Goal: Task Accomplishment & Management: Manage account settings

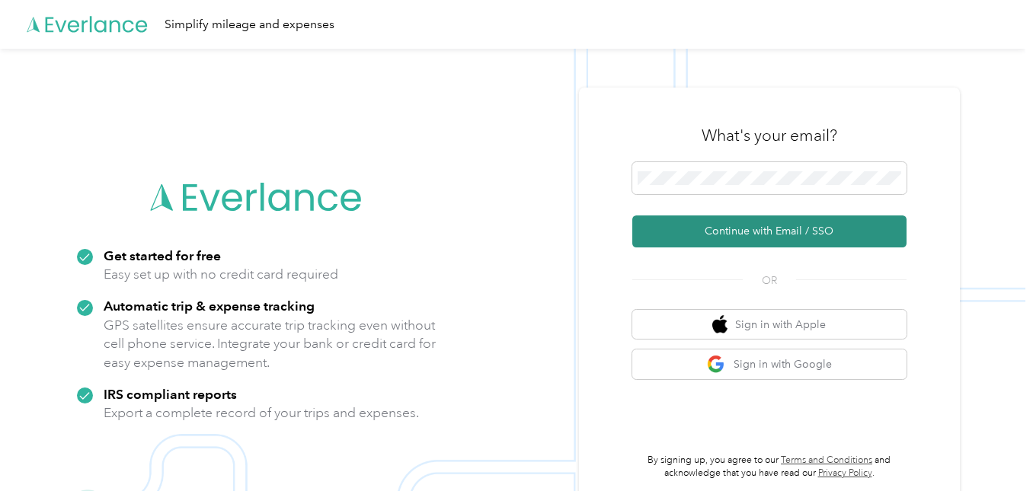
click at [772, 225] on button "Continue with Email / SSO" at bounding box center [769, 232] width 274 height 32
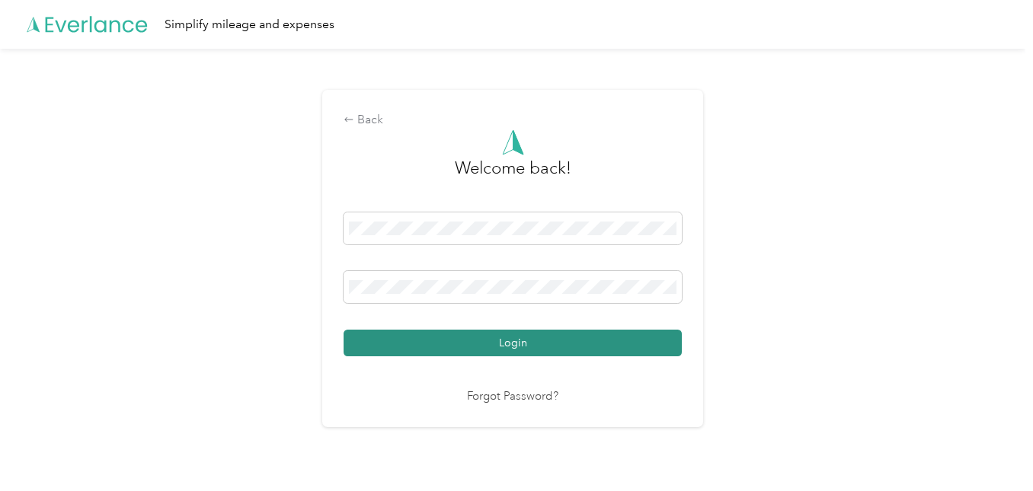
click at [466, 343] on button "Login" at bounding box center [512, 343] width 338 height 27
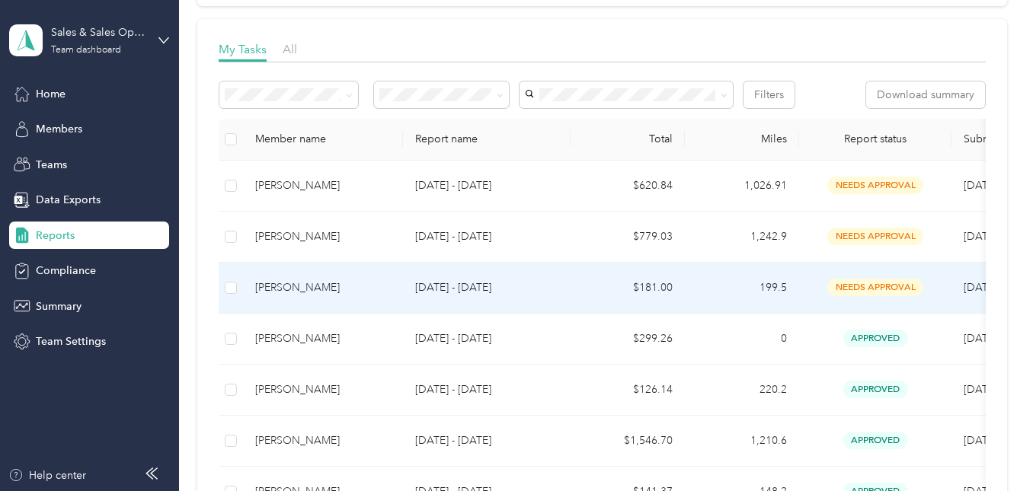
scroll to position [228, 0]
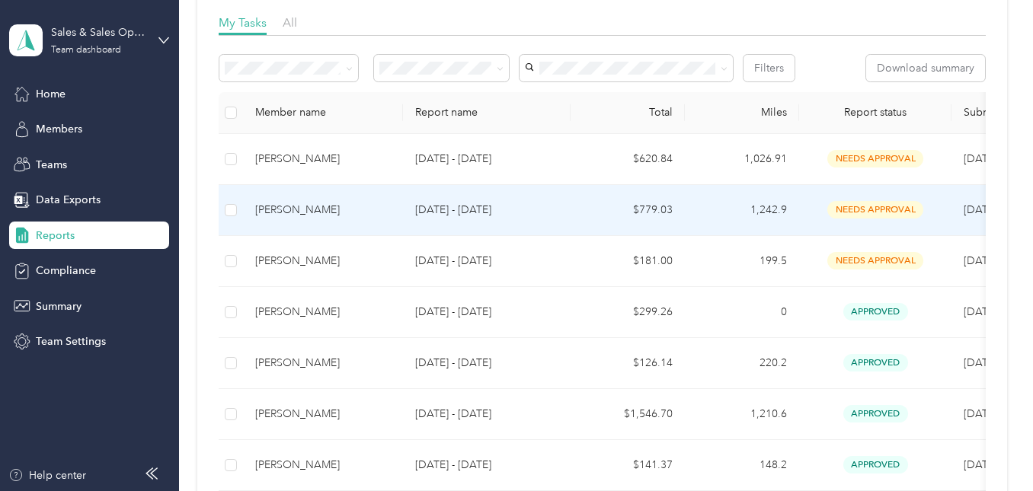
click at [283, 212] on div "[PERSON_NAME]" at bounding box center [323, 210] width 136 height 17
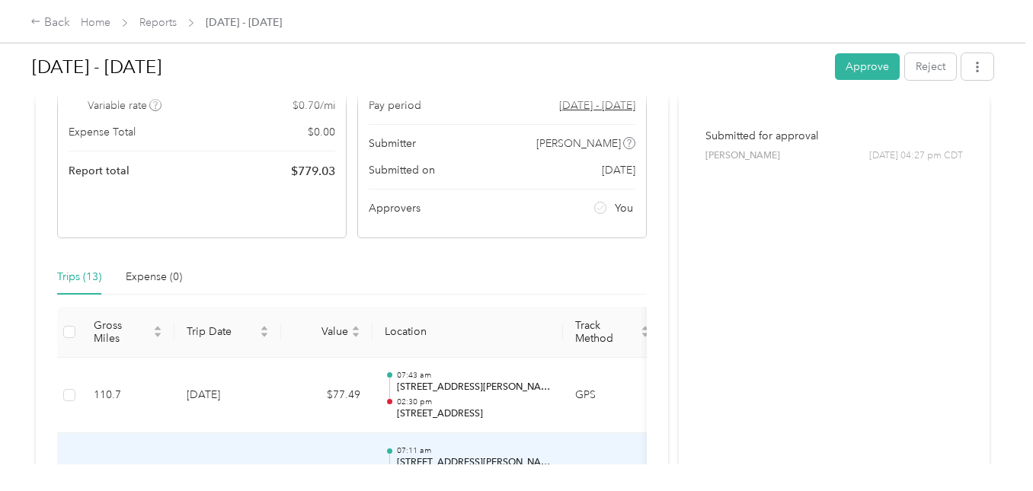
scroll to position [152, 0]
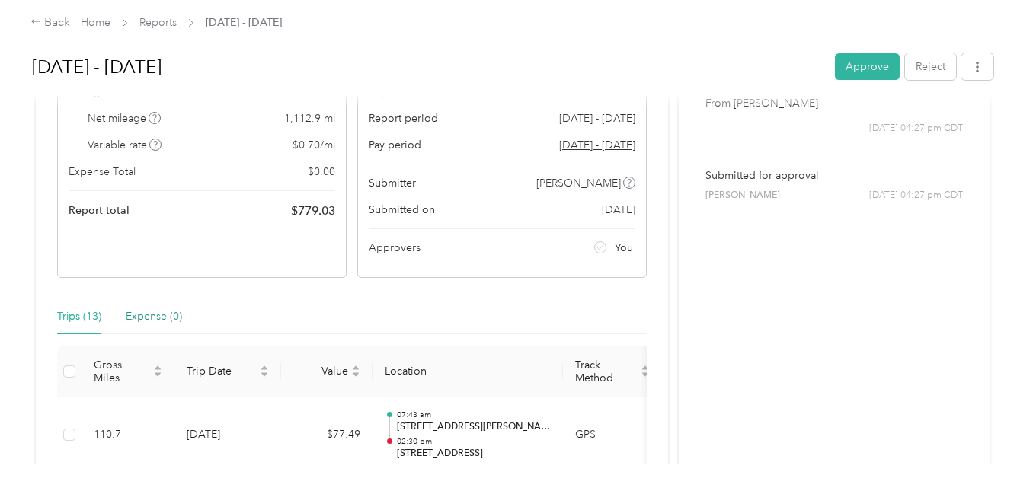
click at [152, 315] on div "Expense (0)" at bounding box center [154, 316] width 56 height 17
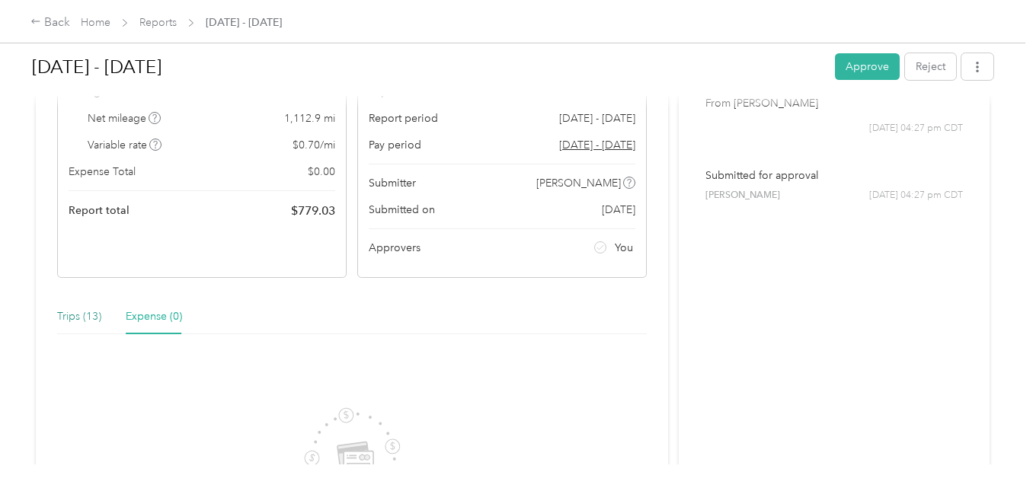
click at [82, 316] on div "Trips (13)" at bounding box center [79, 316] width 44 height 17
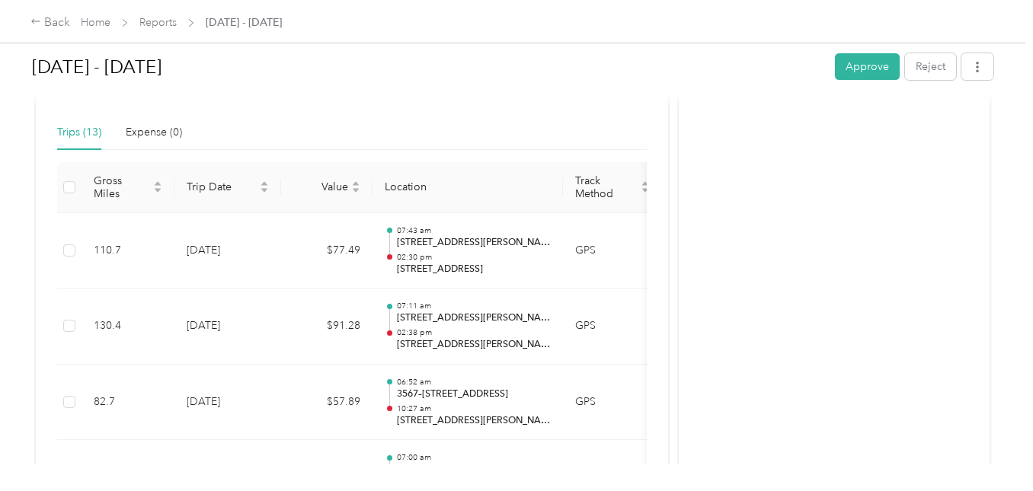
scroll to position [457, 0]
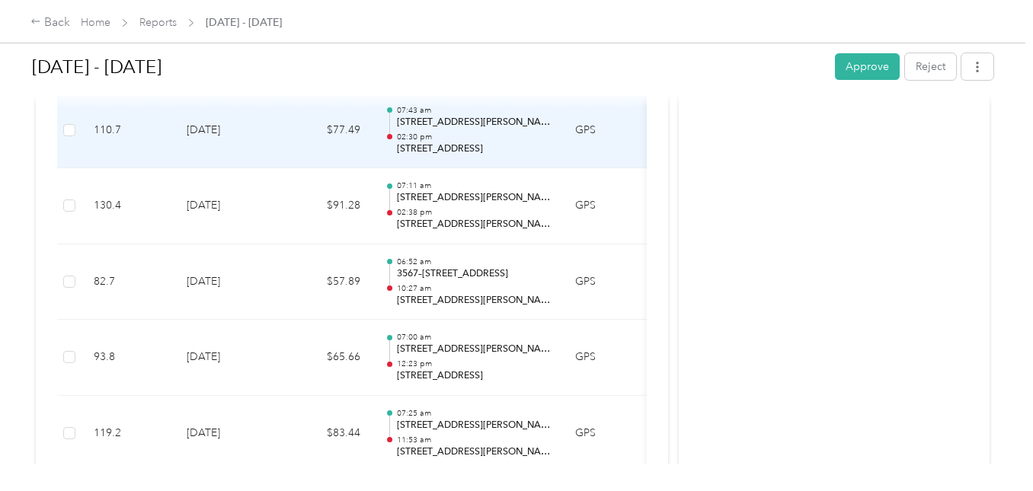
click at [434, 130] on div "07:43 am [STREET_ADDRESS][PERSON_NAME] 02:30 pm [STREET_ADDRESS]" at bounding box center [474, 130] width 154 height 51
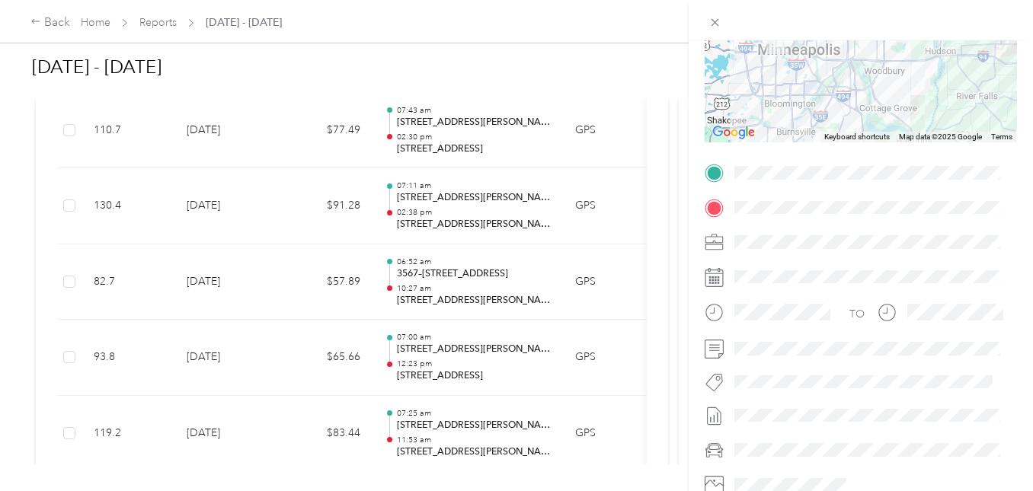
scroll to position [228, 0]
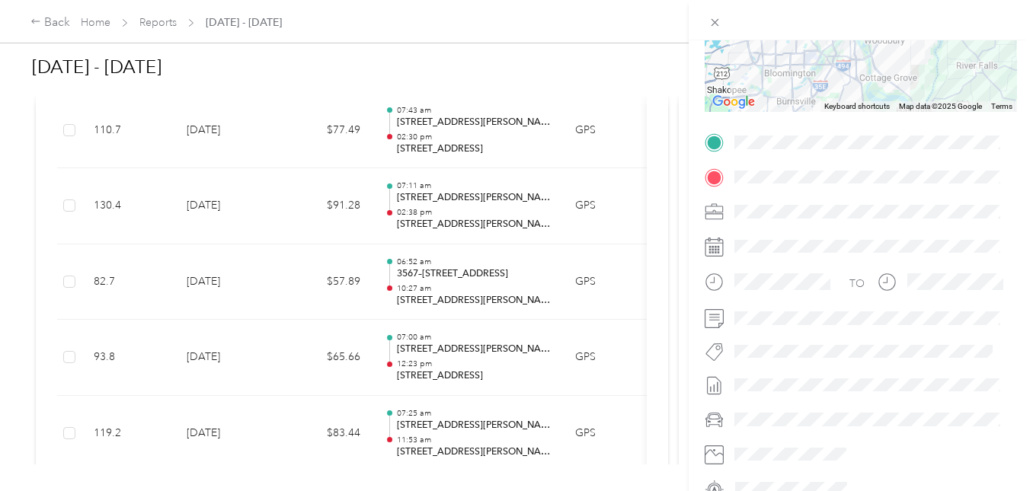
click at [424, 200] on div "Trip details This trip cannot be edited because it is either under review, appr…" at bounding box center [516, 245] width 1033 height 491
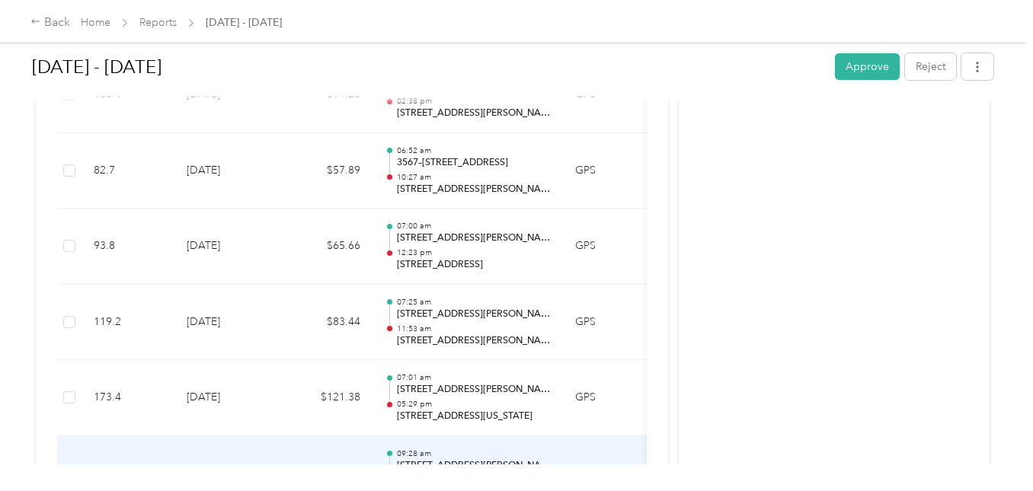
scroll to position [357, 0]
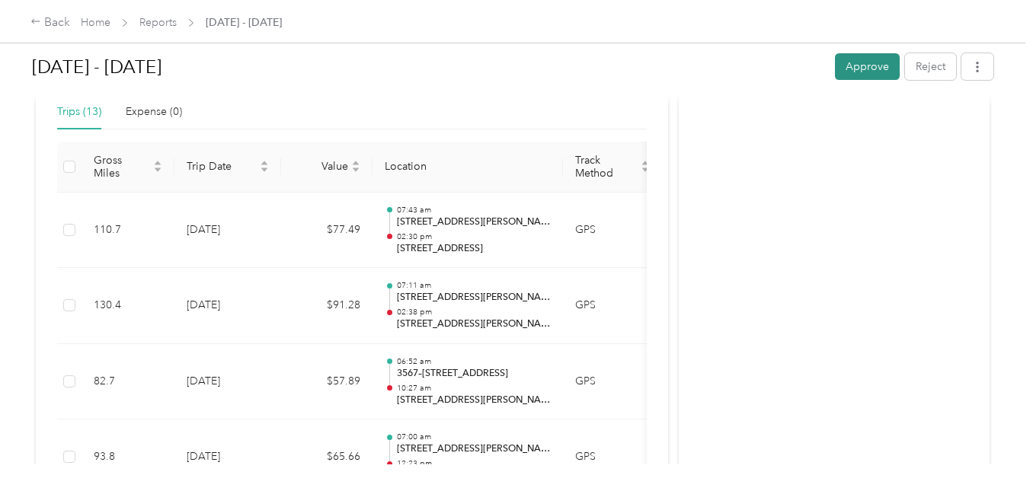
click at [867, 65] on button "Approve" at bounding box center [867, 66] width 65 height 27
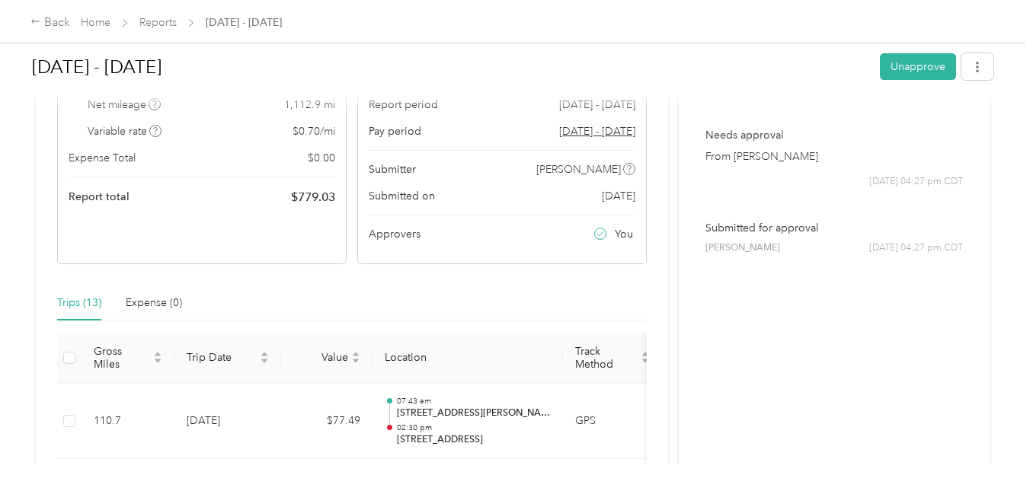
scroll to position [53, 0]
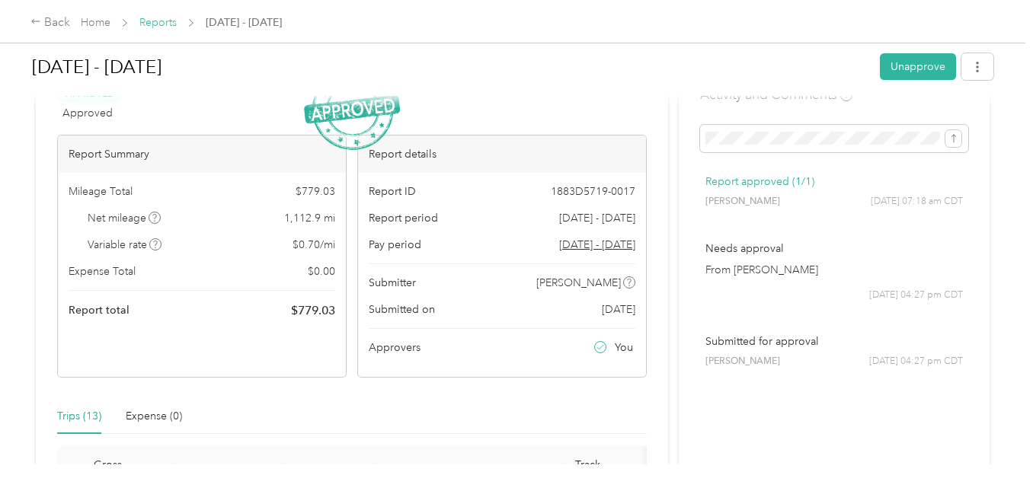
click at [156, 26] on link "Reports" at bounding box center [157, 22] width 37 height 13
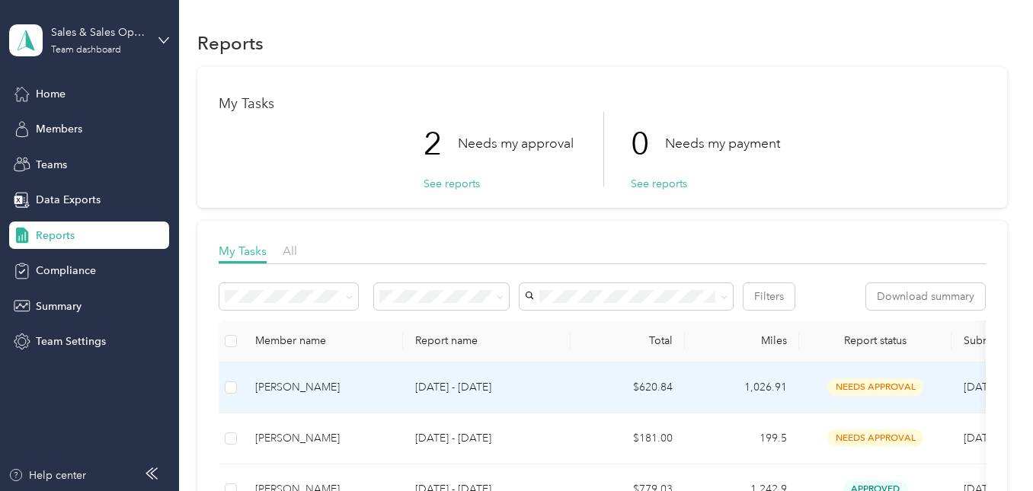
click at [288, 383] on div "[PERSON_NAME]" at bounding box center [323, 387] width 136 height 17
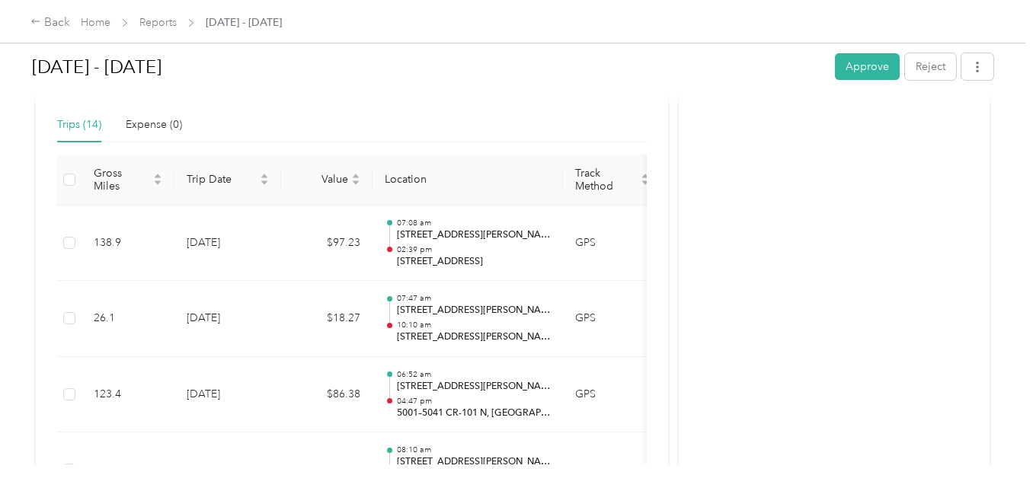
scroll to position [381, 0]
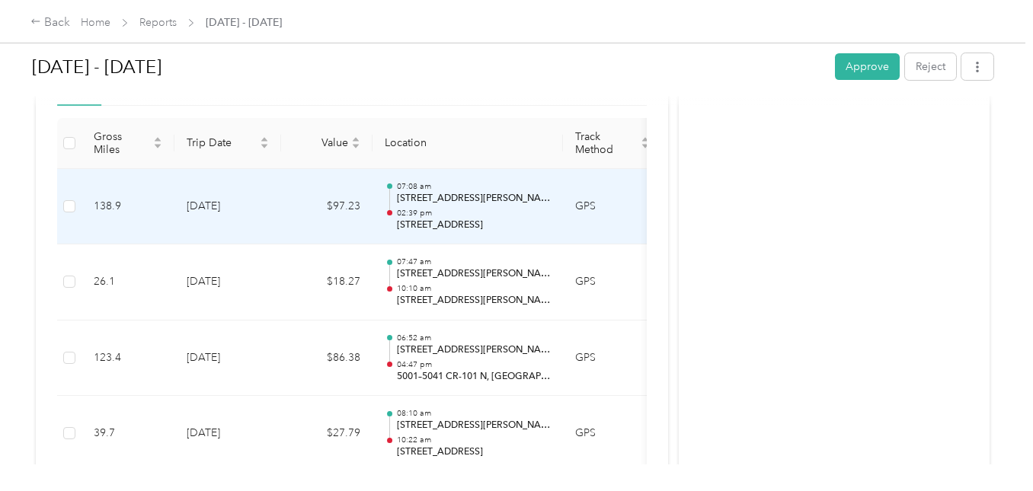
click at [452, 216] on p "02:39 pm" at bounding box center [474, 213] width 154 height 11
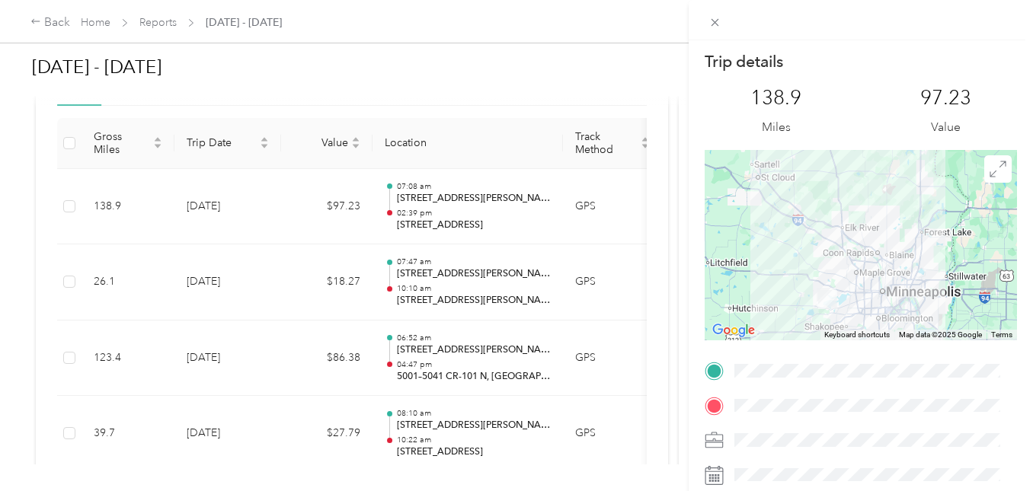
click at [469, 428] on div "Trip details This trip cannot be edited because it is either under review, appr…" at bounding box center [516, 245] width 1033 height 491
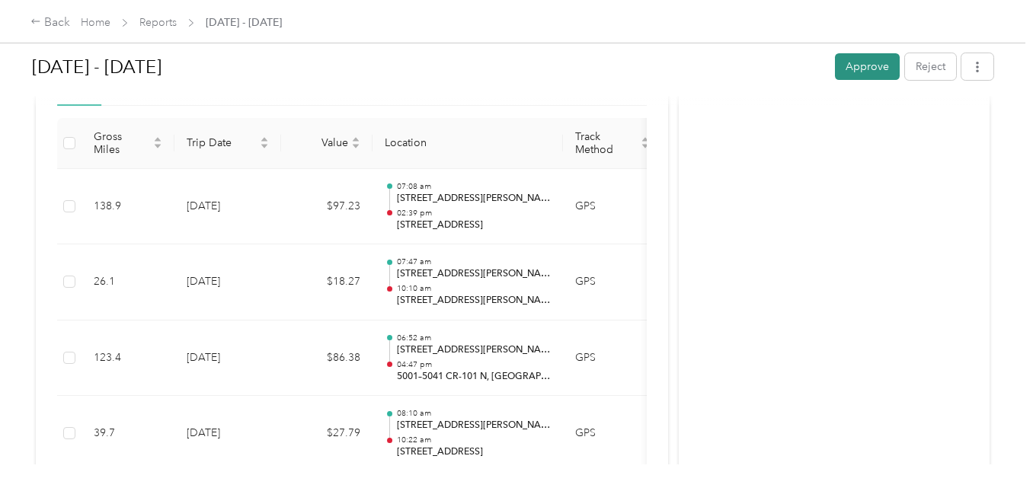
click at [878, 62] on button "Approve" at bounding box center [867, 66] width 65 height 27
